Goal: Task Accomplishment & Management: Use online tool/utility

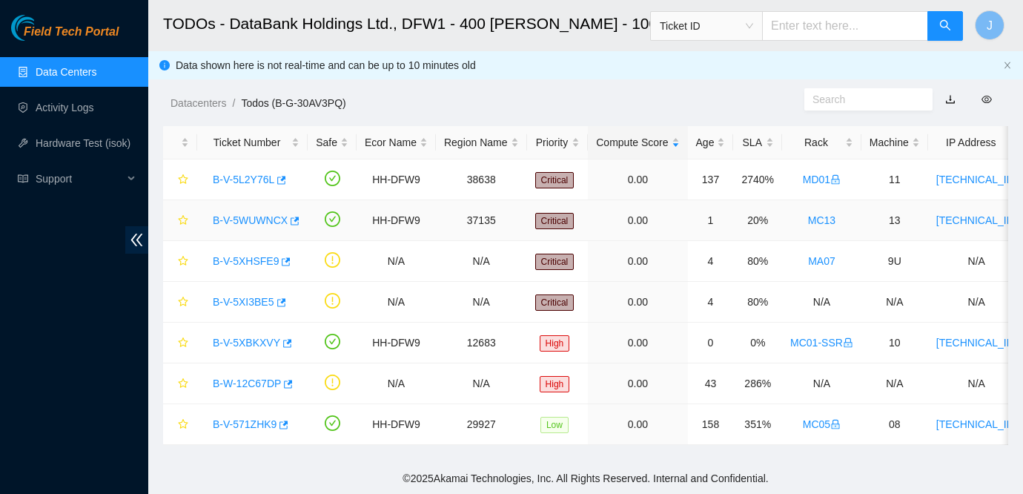
click at [254, 218] on link "B-V-5WUWNCX" at bounding box center [250, 220] width 75 height 12
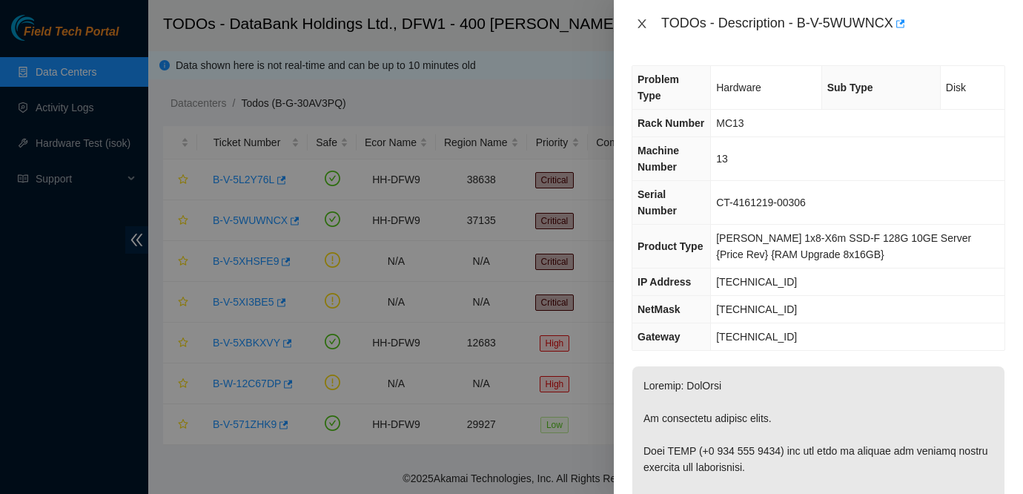
click at [644, 21] on icon "close" at bounding box center [642, 24] width 12 height 12
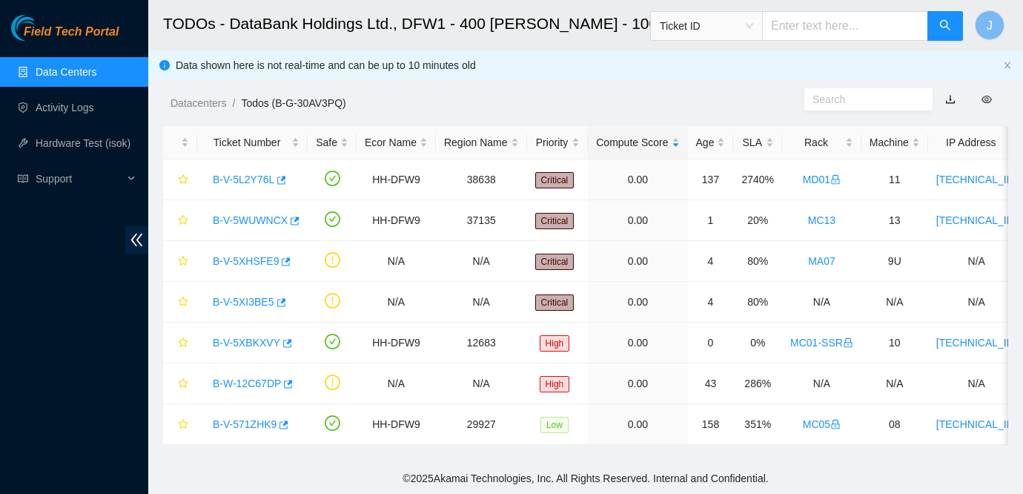
click at [594, 21] on h2 "TODOs - DataBank Holdings Ltd., DFW1 - 400 [PERSON_NAME] - 100" at bounding box center [510, 23] width 695 height 47
click at [259, 218] on link "B-V-5WUWNCX" at bounding box center [250, 220] width 75 height 12
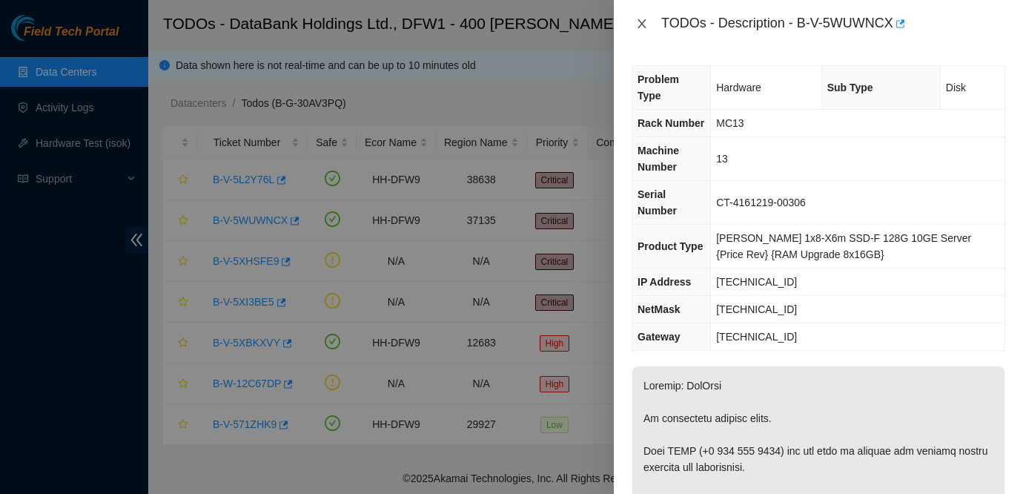
click at [642, 21] on icon "close" at bounding box center [642, 24] width 12 height 12
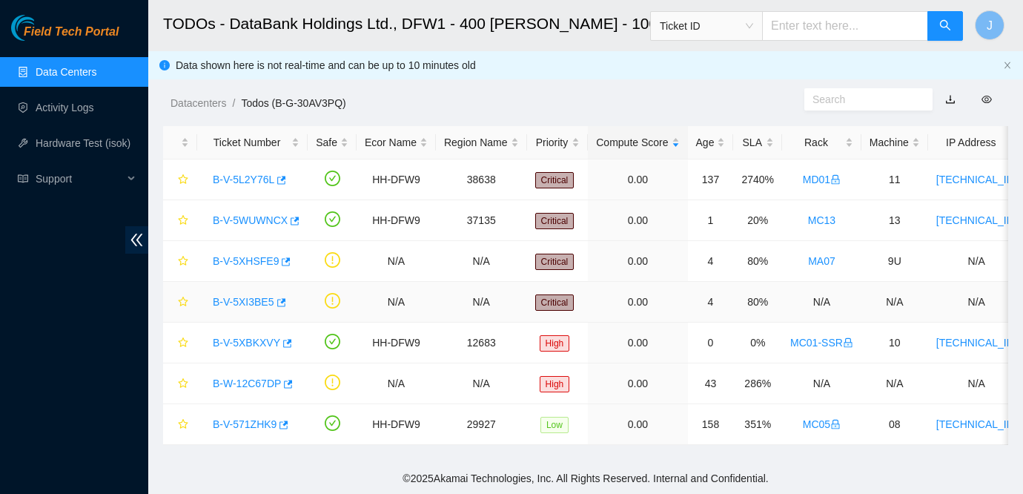
click at [245, 310] on div "B-V-5XI3BE5" at bounding box center [252, 302] width 94 height 24
click at [247, 296] on link "B-V-5XI3BE5" at bounding box center [244, 302] width 62 height 12
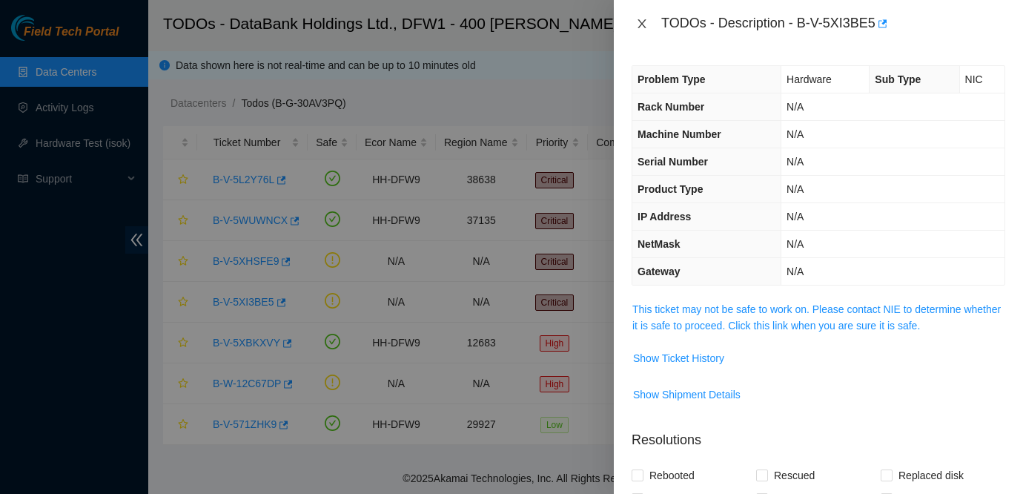
click at [642, 29] on icon "close" at bounding box center [642, 24] width 12 height 12
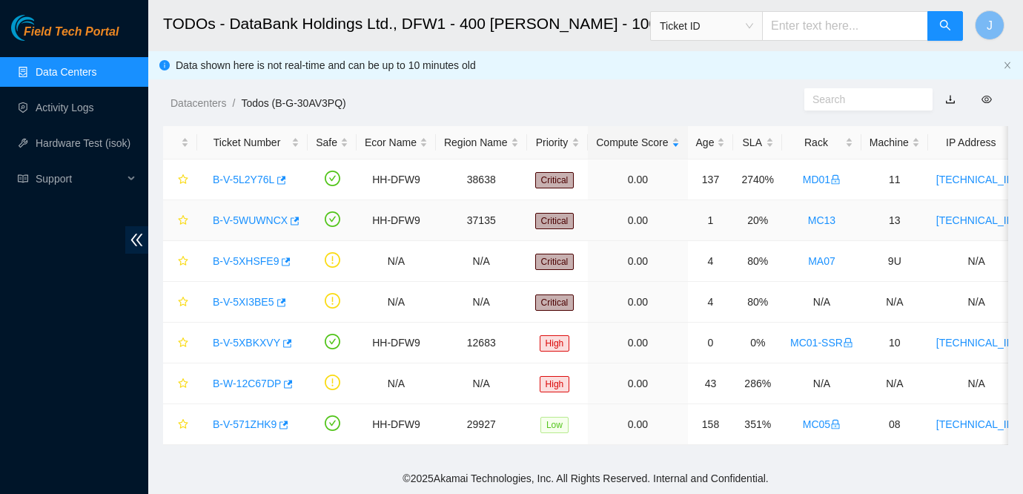
click at [239, 221] on link "B-V-5WUWNCX" at bounding box center [250, 220] width 75 height 12
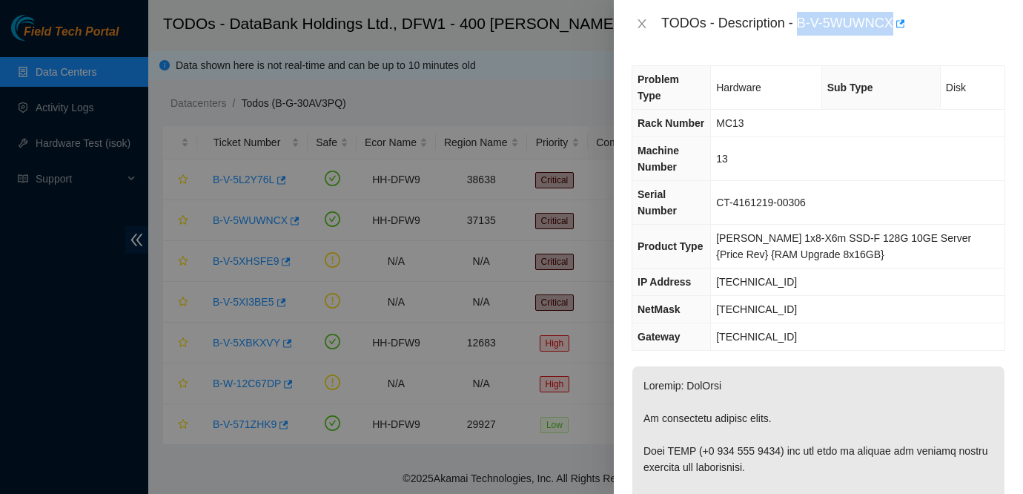
drag, startPoint x: 800, startPoint y: 22, endPoint x: 895, endPoint y: 36, distance: 96.6
click at [895, 36] on div "TODOs - Description - B-V-5WUWNCX" at bounding box center [818, 23] width 409 height 47
copy div "B-V-5WUWNCX"
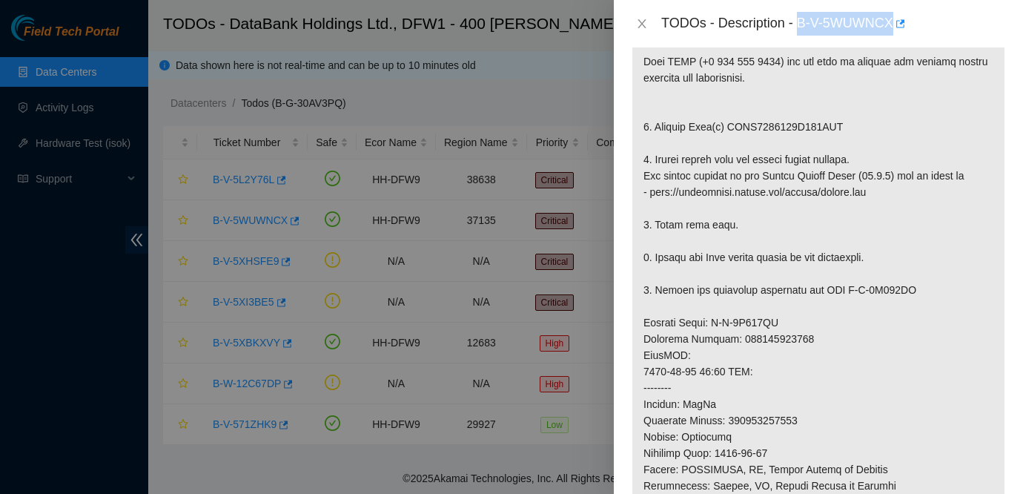
scroll to position [374, 0]
